Goal: Transaction & Acquisition: Book appointment/travel/reservation

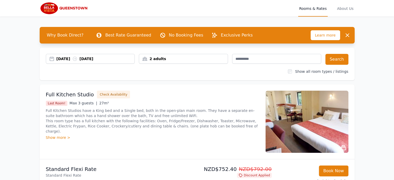
click at [71, 58] on div "[DATE] [DATE]" at bounding box center [95, 58] width 78 height 5
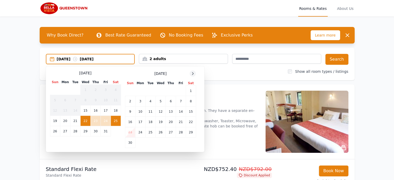
click at [193, 72] on icon at bounding box center [192, 73] width 4 height 4
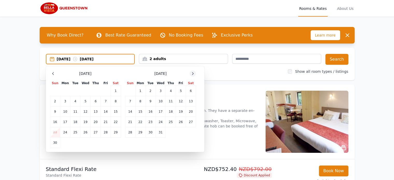
click at [193, 72] on icon at bounding box center [192, 73] width 4 height 4
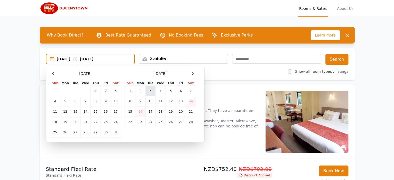
click at [150, 89] on td "3" at bounding box center [150, 91] width 10 height 10
click at [170, 91] on td "5" at bounding box center [171, 91] width 10 height 10
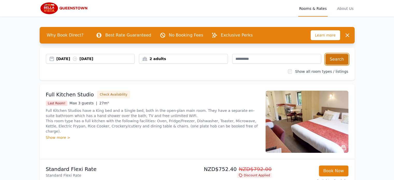
click at [338, 58] on button "Search" at bounding box center [336, 59] width 23 height 11
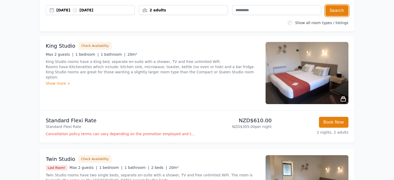
scroll to position [52, 0]
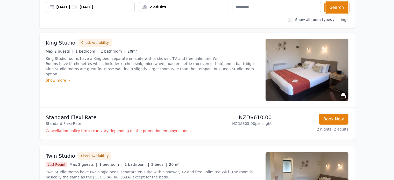
click at [173, 9] on div "2 adults" at bounding box center [183, 6] width 88 height 5
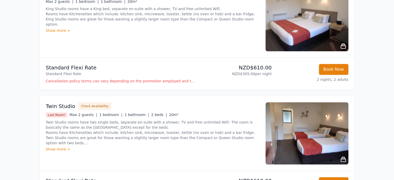
scroll to position [104, 0]
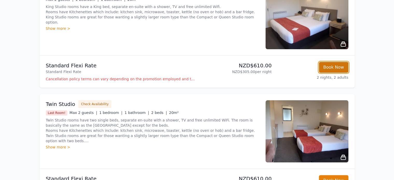
click at [336, 66] on button "Book Now" at bounding box center [333, 67] width 29 height 11
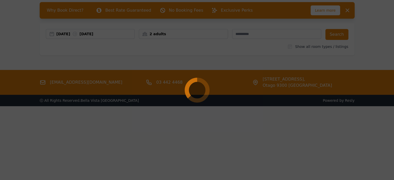
scroll to position [25, 0]
select select "**"
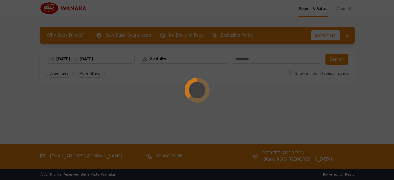
click at [69, 58] on div at bounding box center [197, 90] width 394 height 180
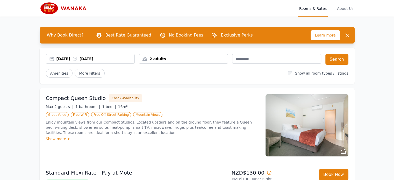
click at [69, 58] on div "16 Oct 2025 17 Oct 2025" at bounding box center [95, 58] width 78 height 5
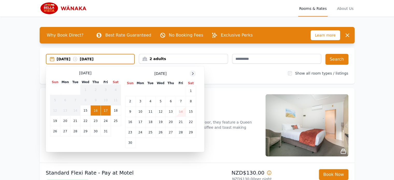
click at [194, 73] on icon at bounding box center [192, 73] width 4 height 4
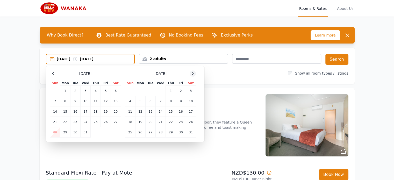
click at [194, 73] on icon at bounding box center [192, 73] width 4 height 4
click at [193, 90] on td "7" at bounding box center [191, 91] width 10 height 10
click at [132, 99] on td "8" at bounding box center [130, 101] width 10 height 10
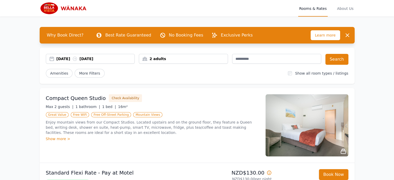
click at [189, 60] on div "2 adults" at bounding box center [183, 58] width 88 height 5
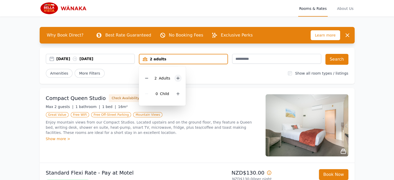
click at [176, 77] on icon at bounding box center [178, 78] width 4 height 4
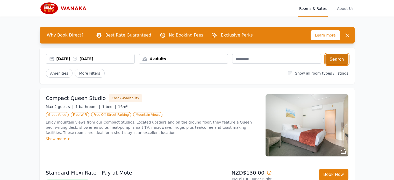
click at [337, 58] on button "Search" at bounding box center [336, 59] width 23 height 11
